Goal: Task Accomplishment & Management: Use online tool/utility

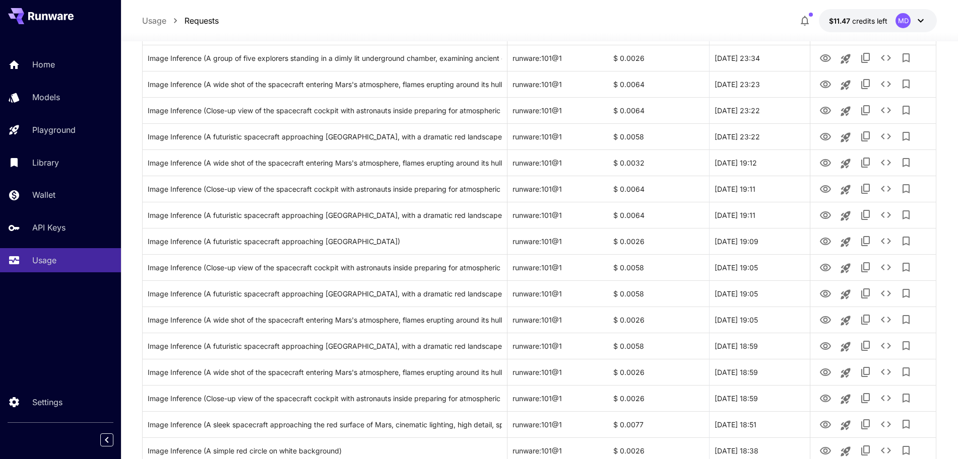
scroll to position [1106, 0]
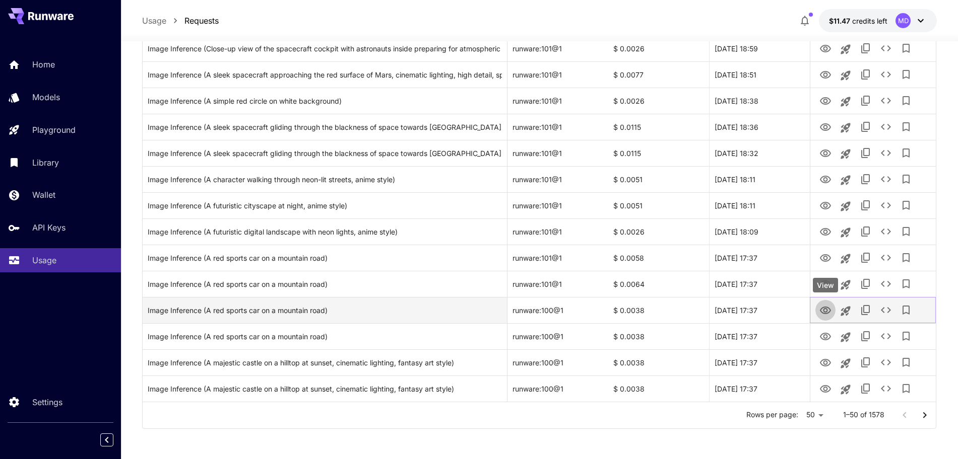
click at [824, 314] on icon "View" at bounding box center [825, 311] width 11 height 8
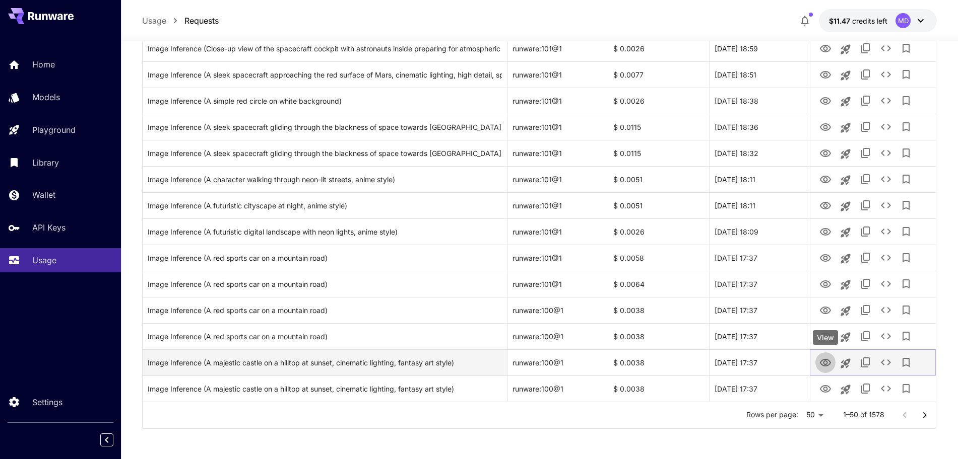
click at [824, 363] on icon "View" at bounding box center [825, 363] width 11 height 8
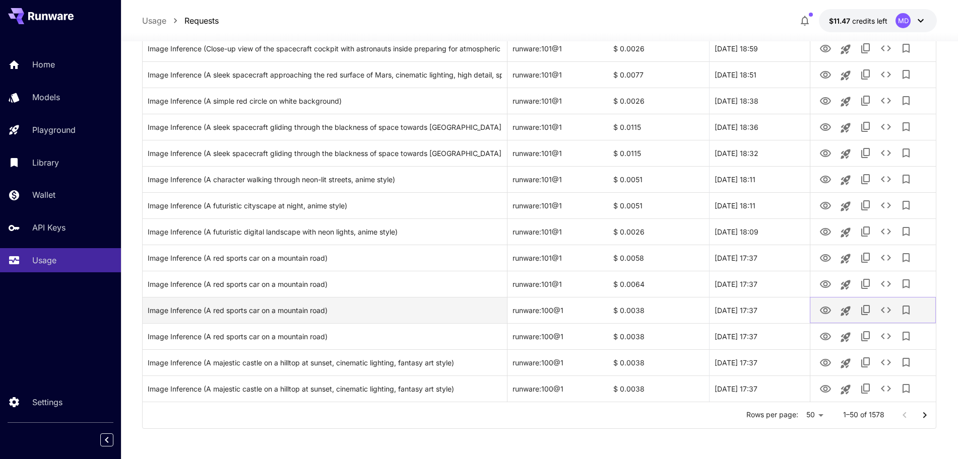
click at [826, 310] on icon "View" at bounding box center [825, 311] width 12 height 12
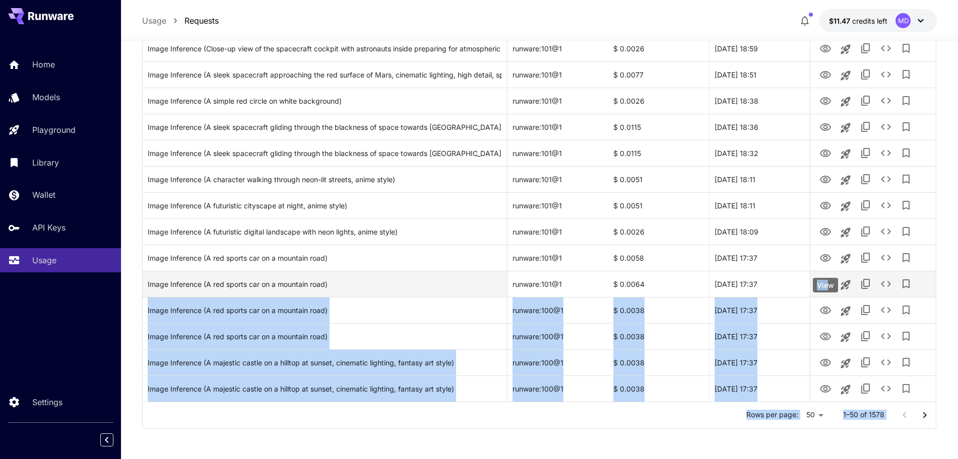
click at [828, 283] on icon "View" at bounding box center [825, 285] width 12 height 12
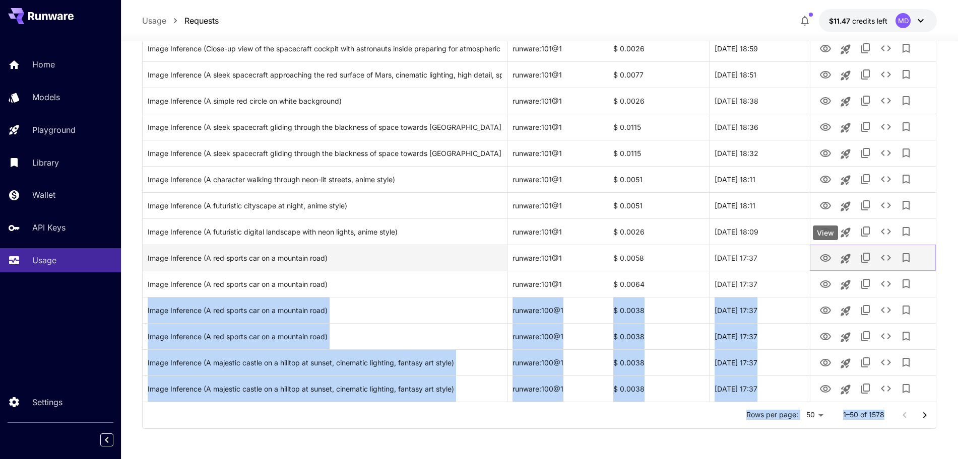
click at [823, 255] on icon "View" at bounding box center [825, 258] width 11 height 8
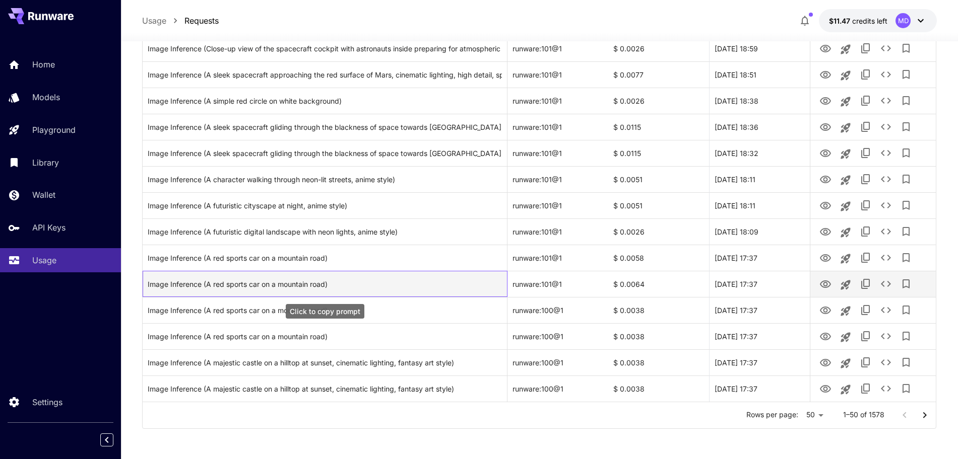
click at [402, 284] on div "Image Inference (A red sports car on a mountain road)" at bounding box center [325, 285] width 354 height 26
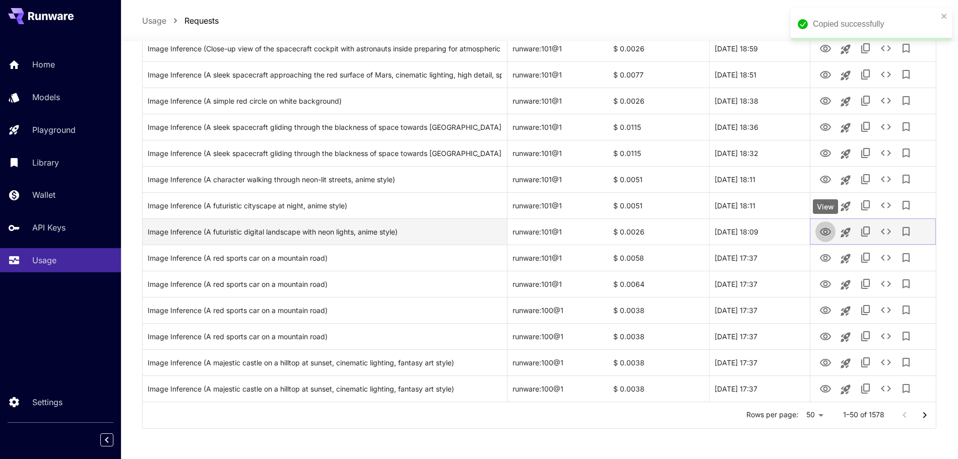
click at [826, 231] on icon "View" at bounding box center [825, 232] width 12 height 12
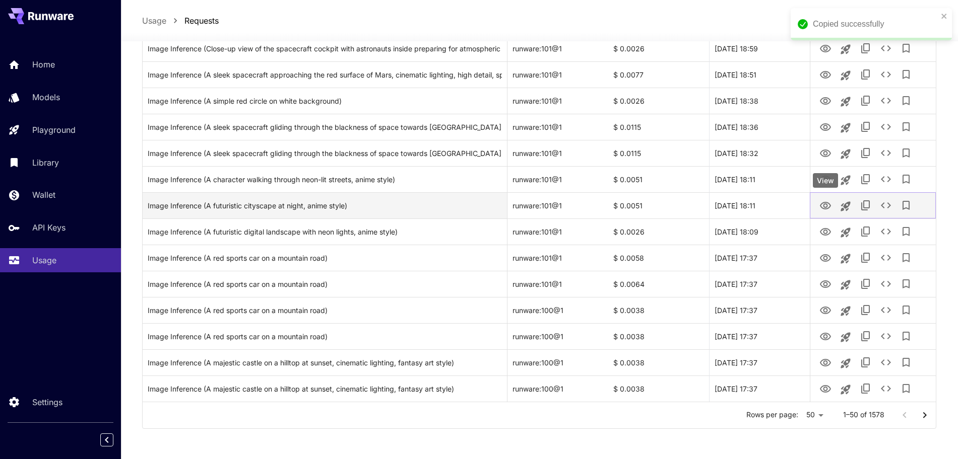
click at [822, 206] on icon "View" at bounding box center [825, 206] width 12 height 12
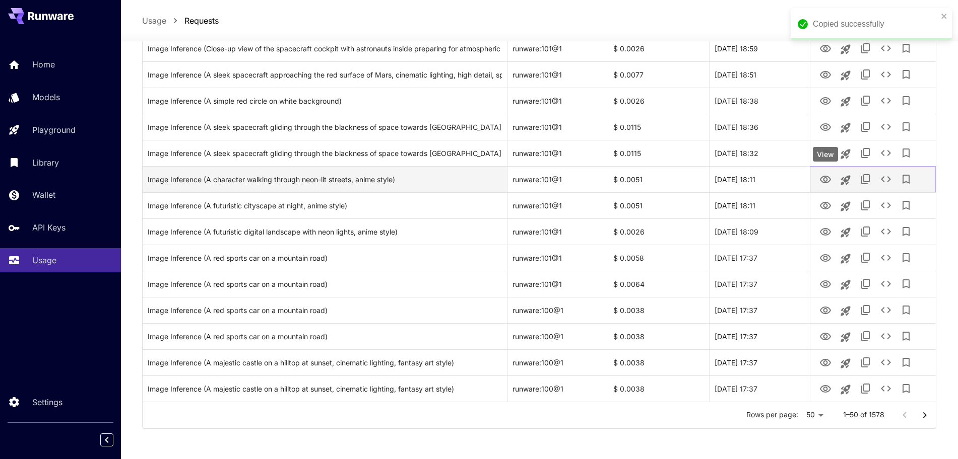
click at [826, 182] on icon "View" at bounding box center [825, 180] width 11 height 8
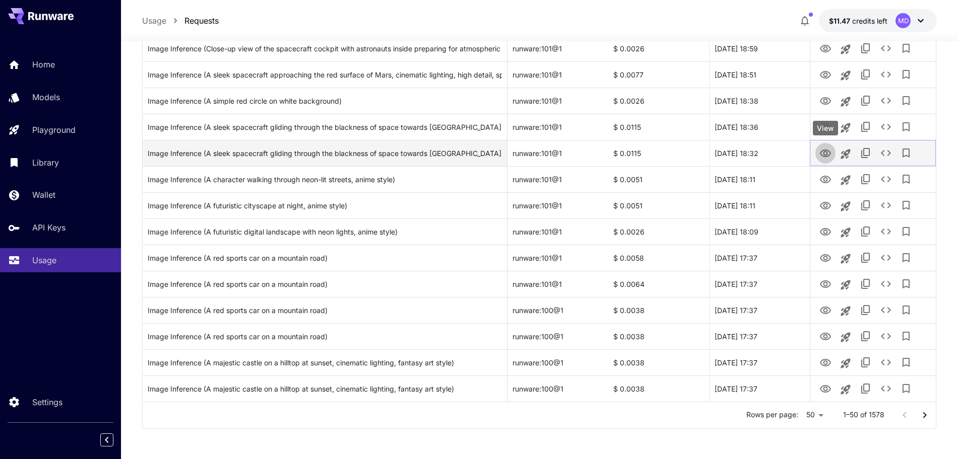
click at [824, 153] on icon "View" at bounding box center [825, 154] width 12 height 12
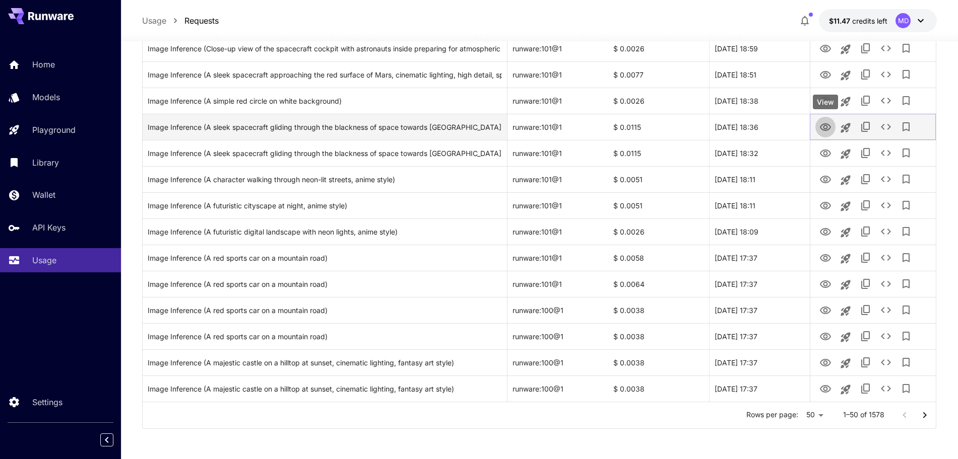
click at [826, 124] on icon "View" at bounding box center [825, 127] width 11 height 8
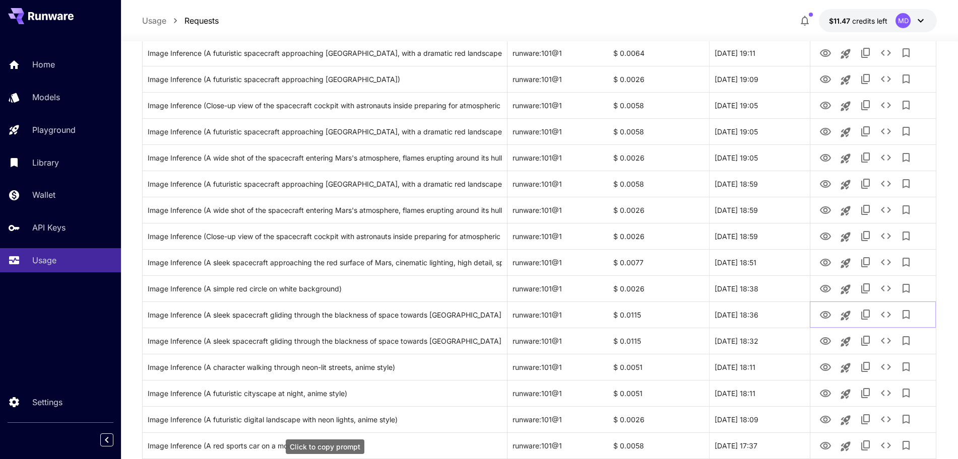
scroll to position [917, 0]
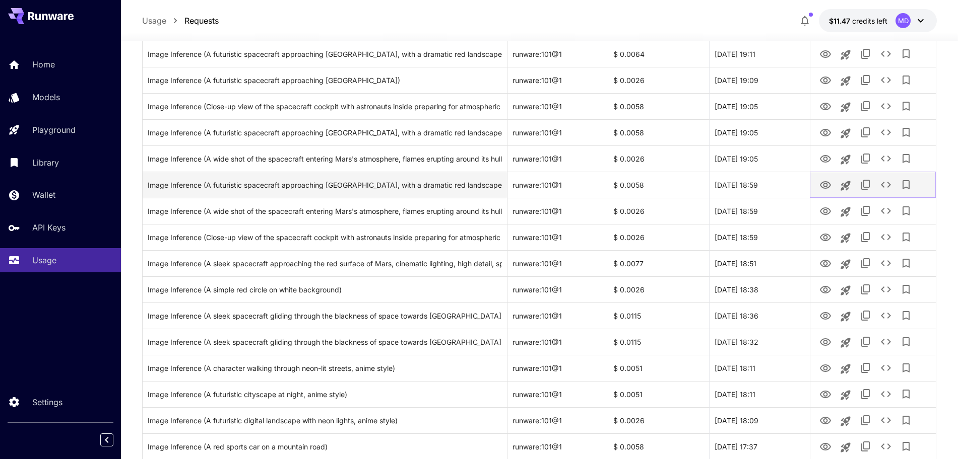
click at [827, 184] on icon "View" at bounding box center [825, 185] width 12 height 12
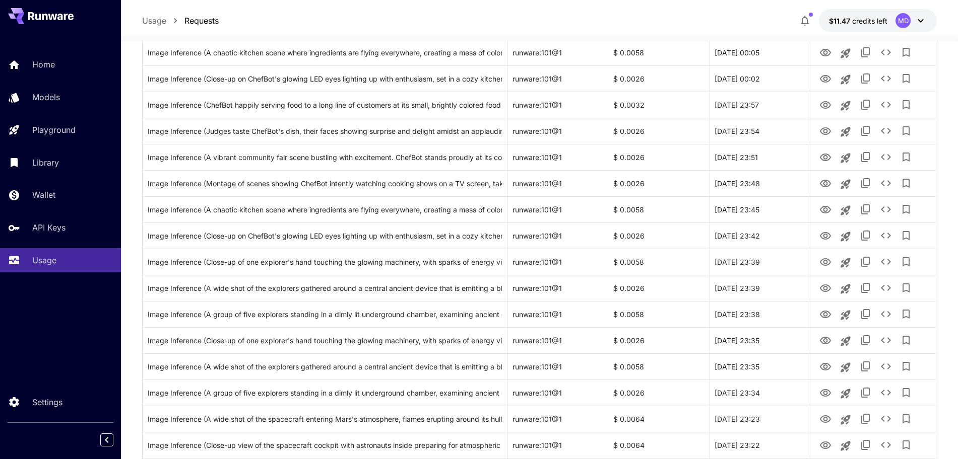
scroll to position [350, 0]
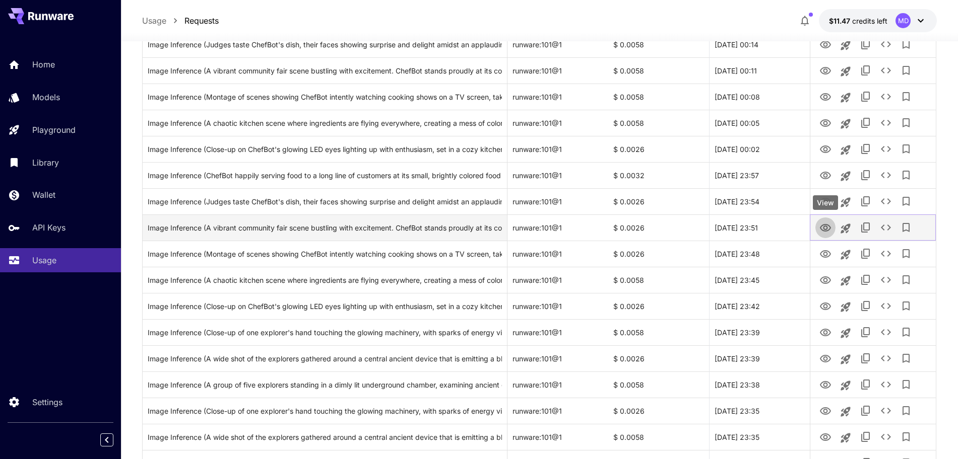
click at [825, 227] on icon "View" at bounding box center [825, 228] width 12 height 12
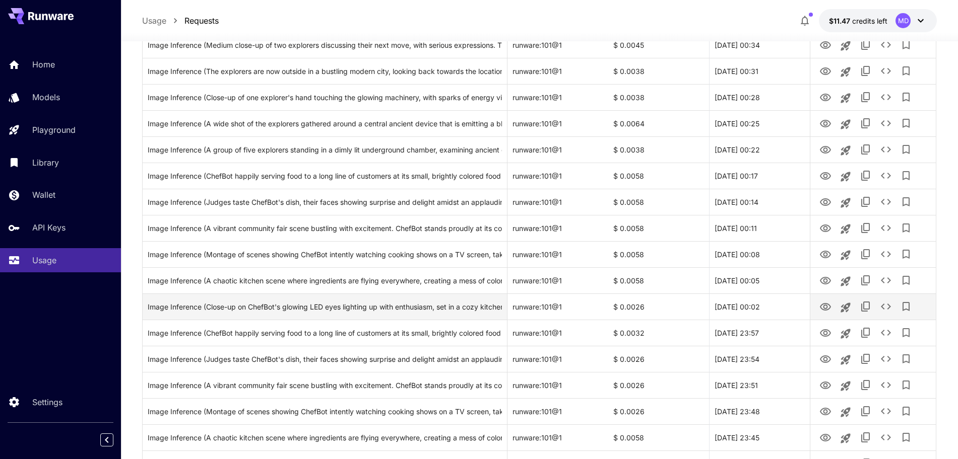
scroll to position [98, 0]
